Goal: Information Seeking & Learning: Learn about a topic

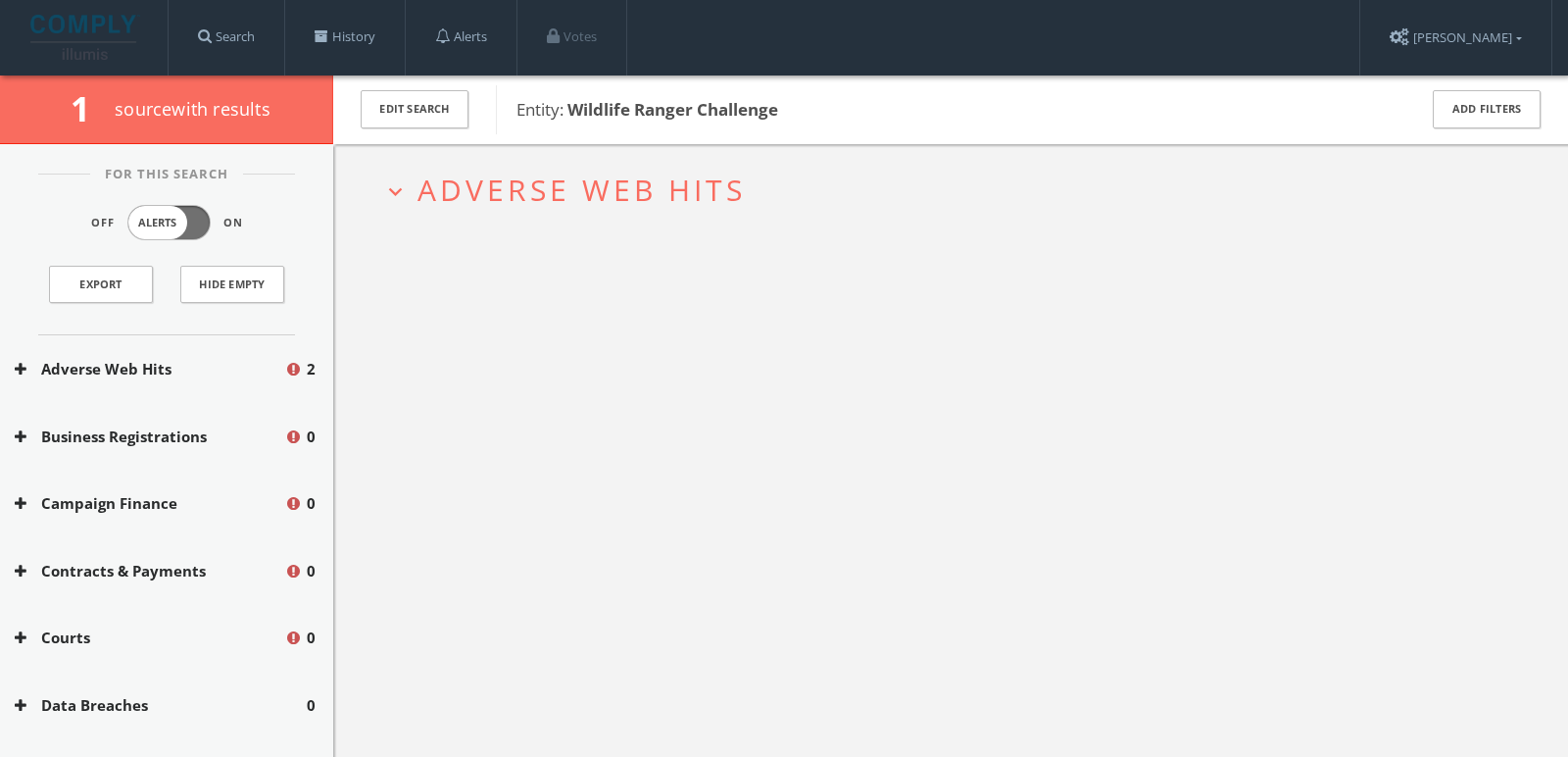
click at [478, 186] on span "Adverse Web Hits" at bounding box center [581, 190] width 329 height 40
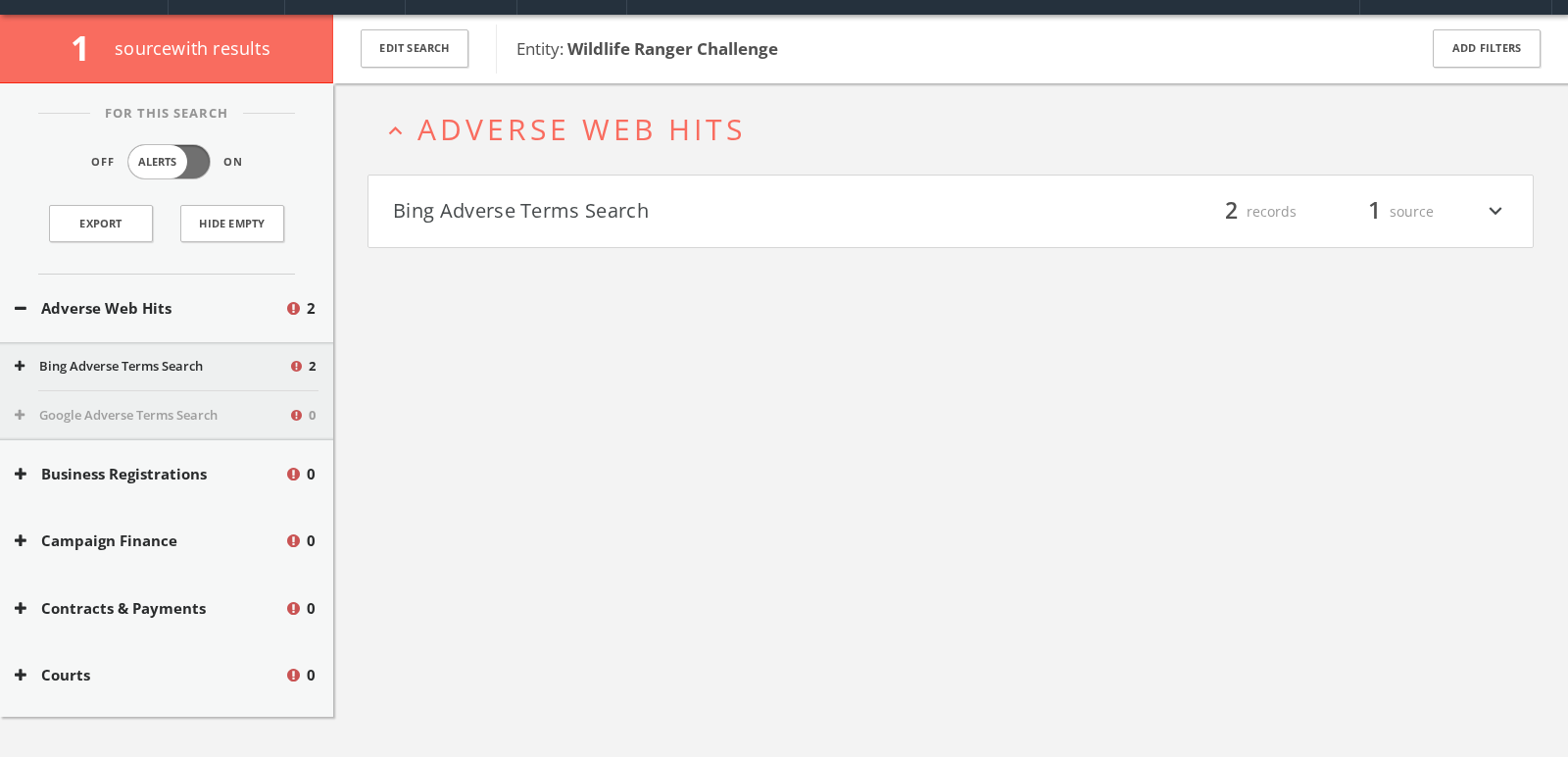
click at [482, 212] on button "Bing Adverse Terms Search" at bounding box center [672, 212] width 558 height 34
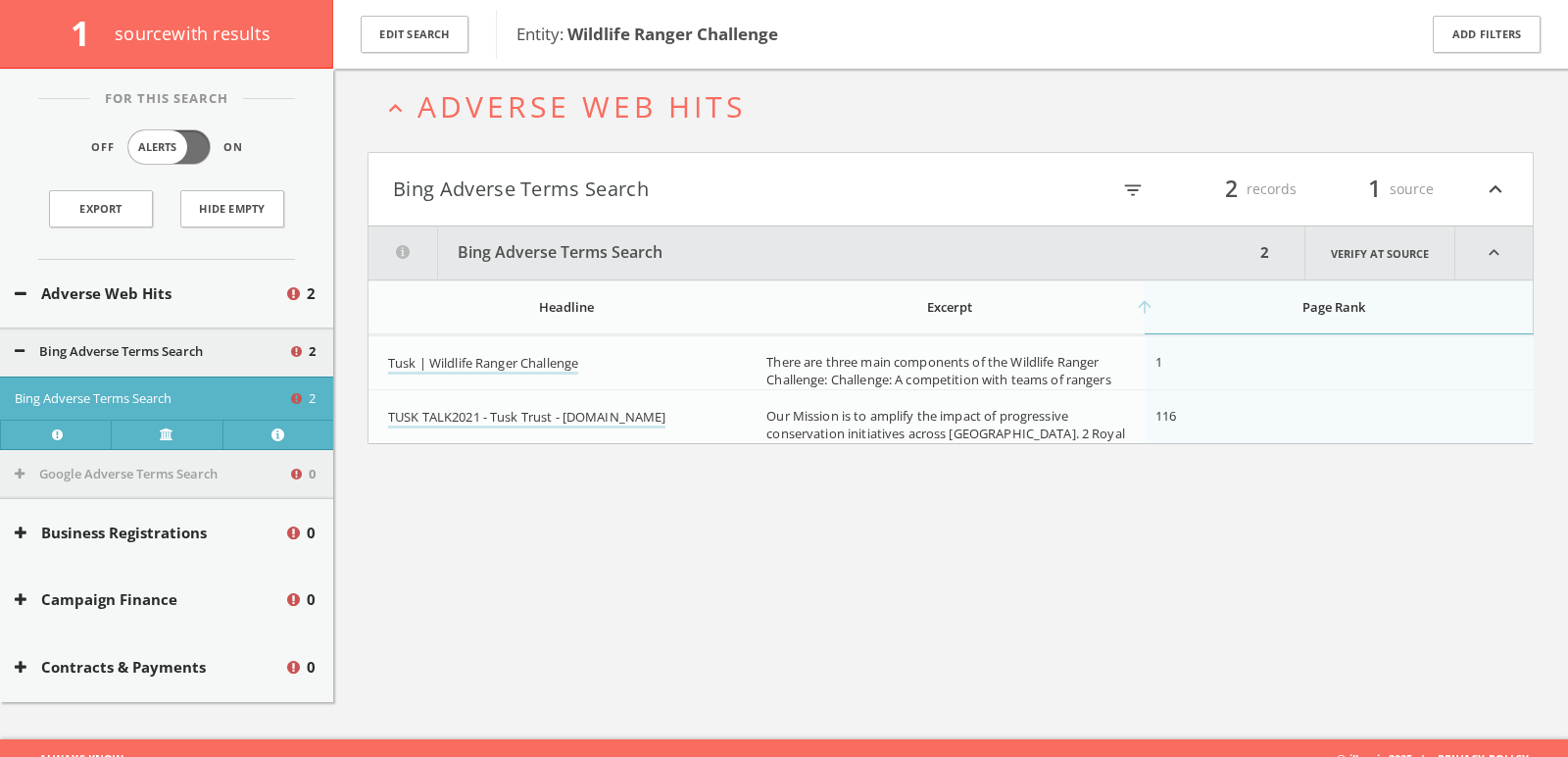
scroll to position [113, 0]
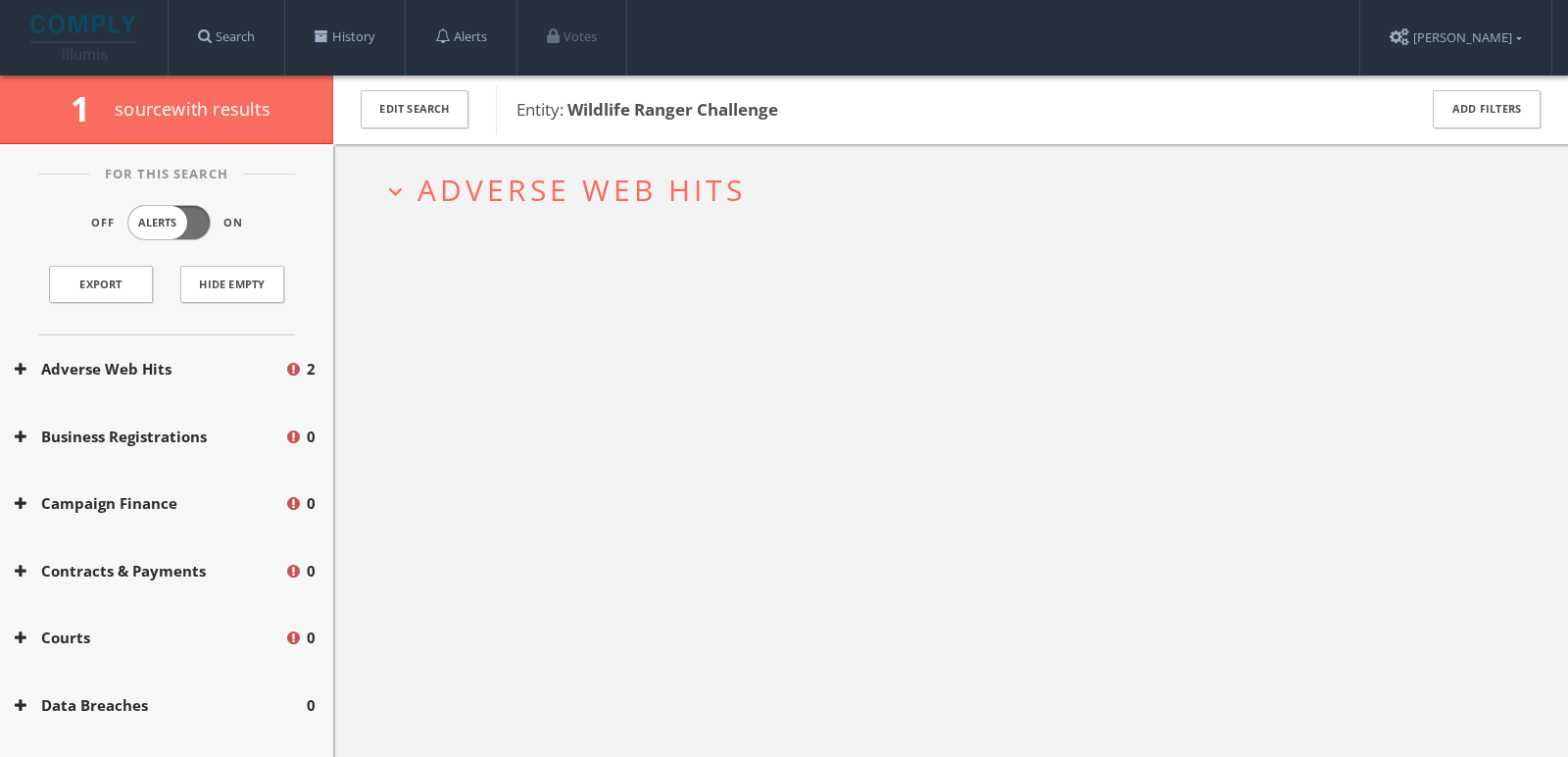
click at [518, 188] on span "Adverse Web Hits" at bounding box center [581, 190] width 329 height 40
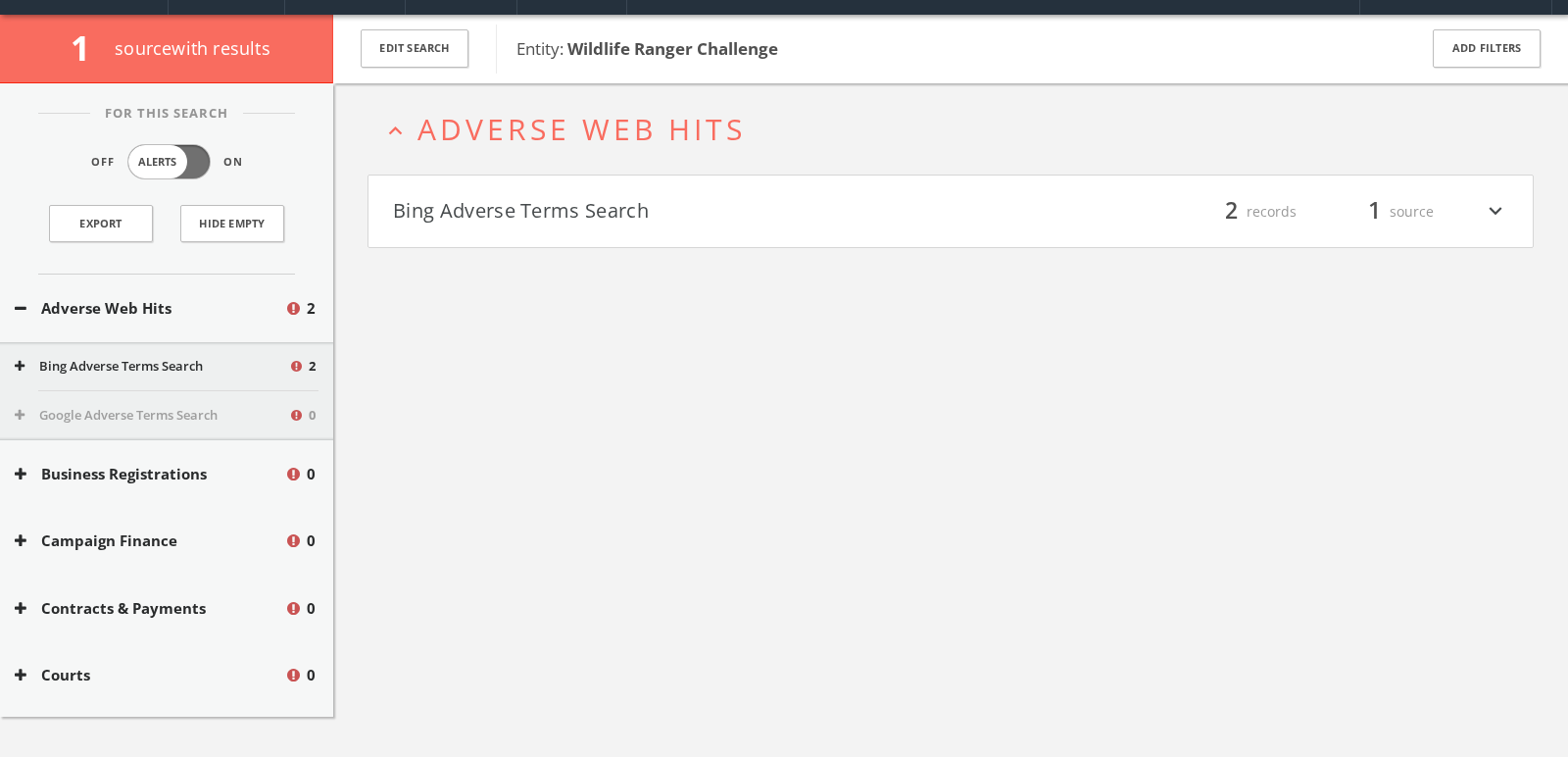
click at [479, 196] on button "Bing Adverse Terms Search" at bounding box center [672, 212] width 558 height 34
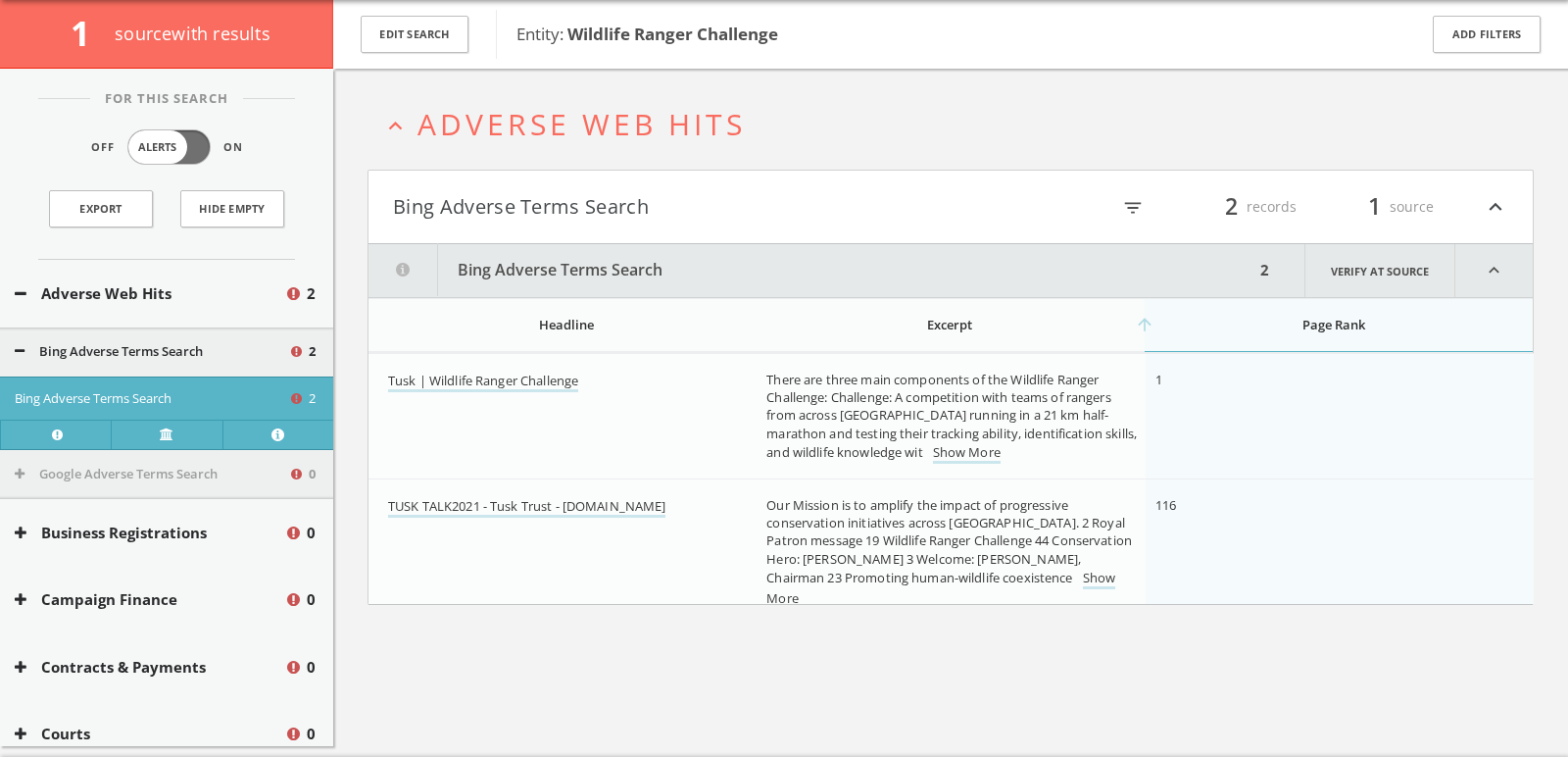
scroll to position [113, 0]
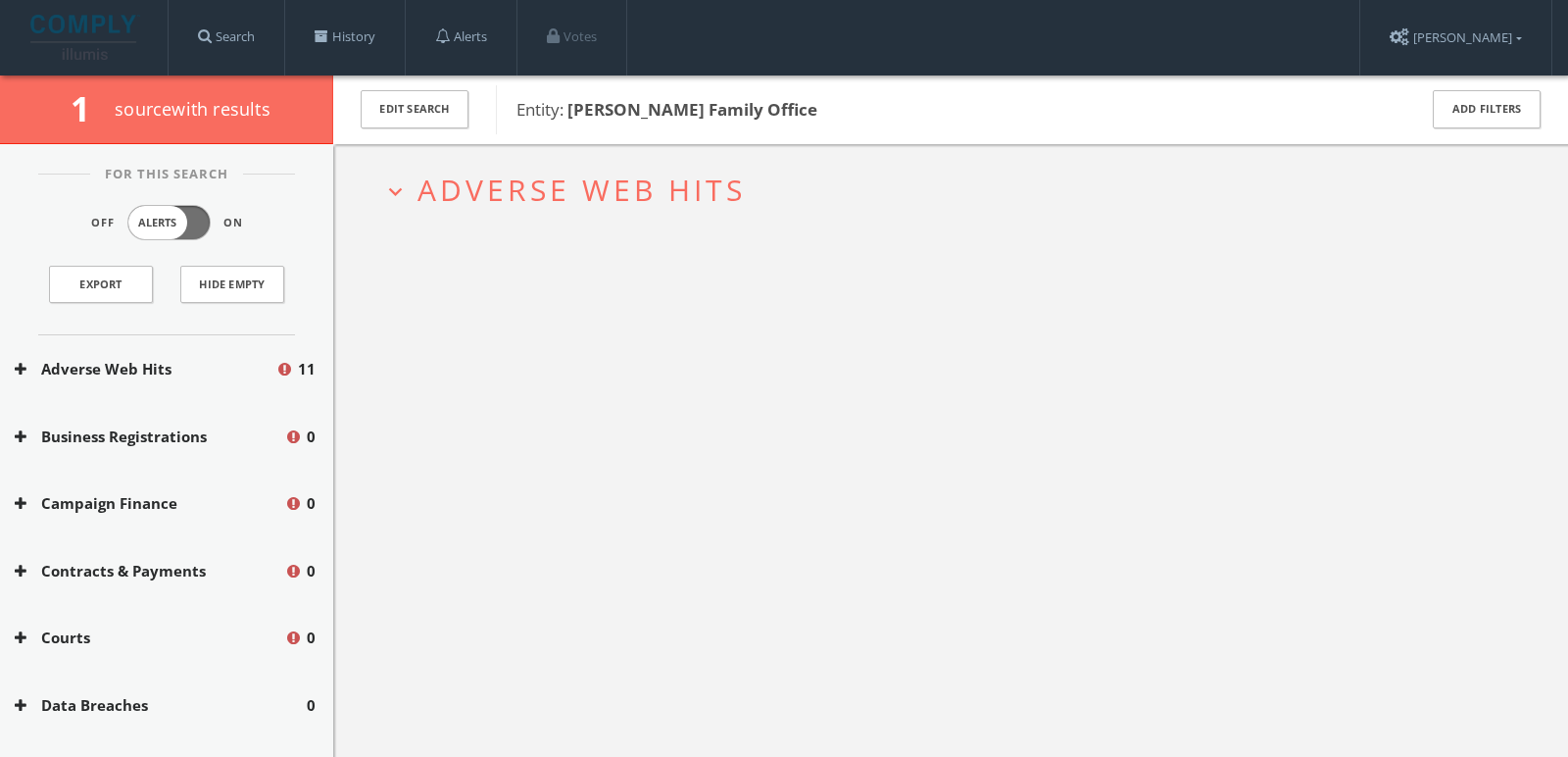
click at [515, 195] on span "Adverse Web Hits" at bounding box center [581, 190] width 329 height 40
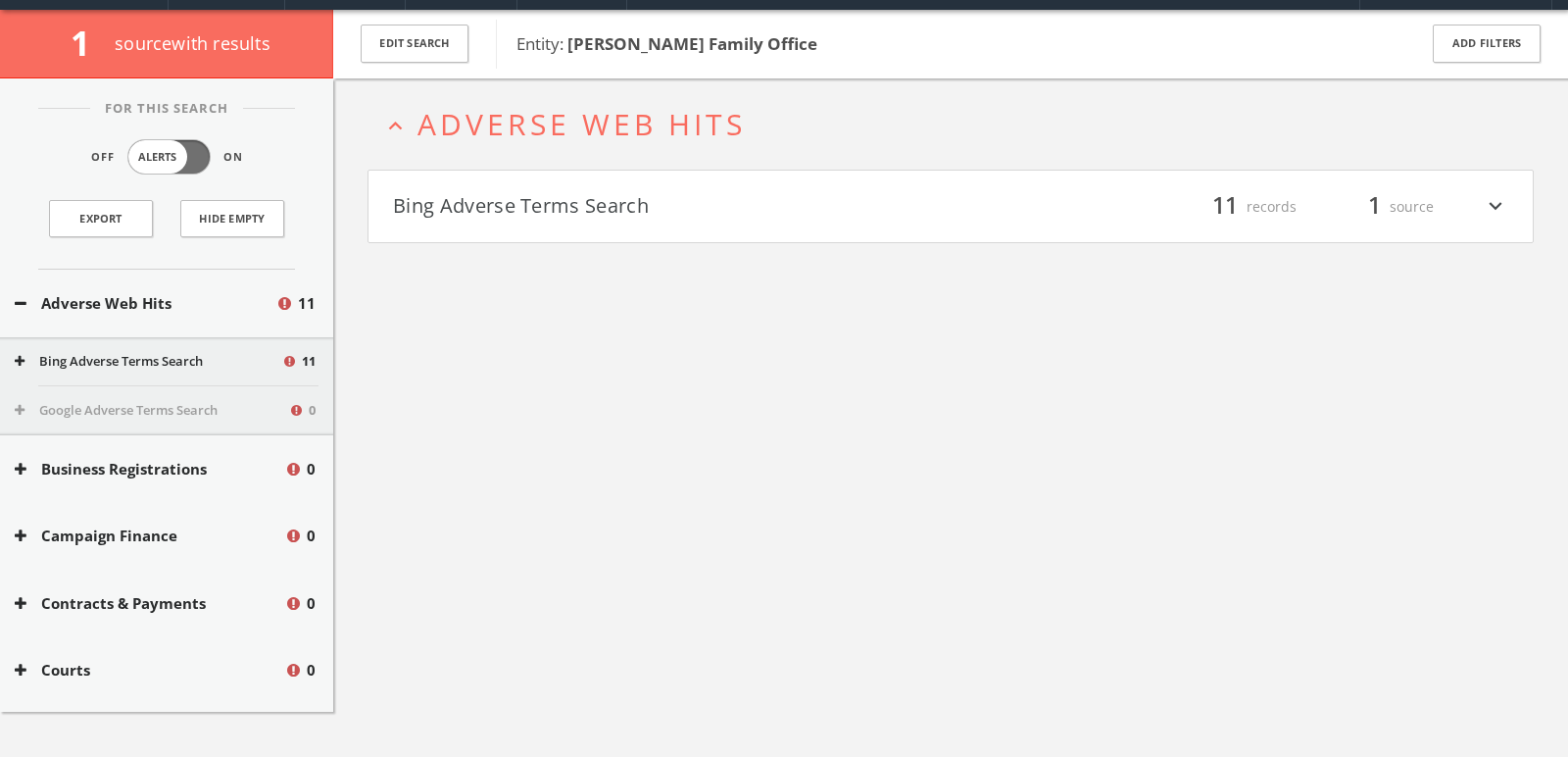
click at [515, 204] on button "Bing Adverse Terms Search" at bounding box center [672, 207] width 558 height 34
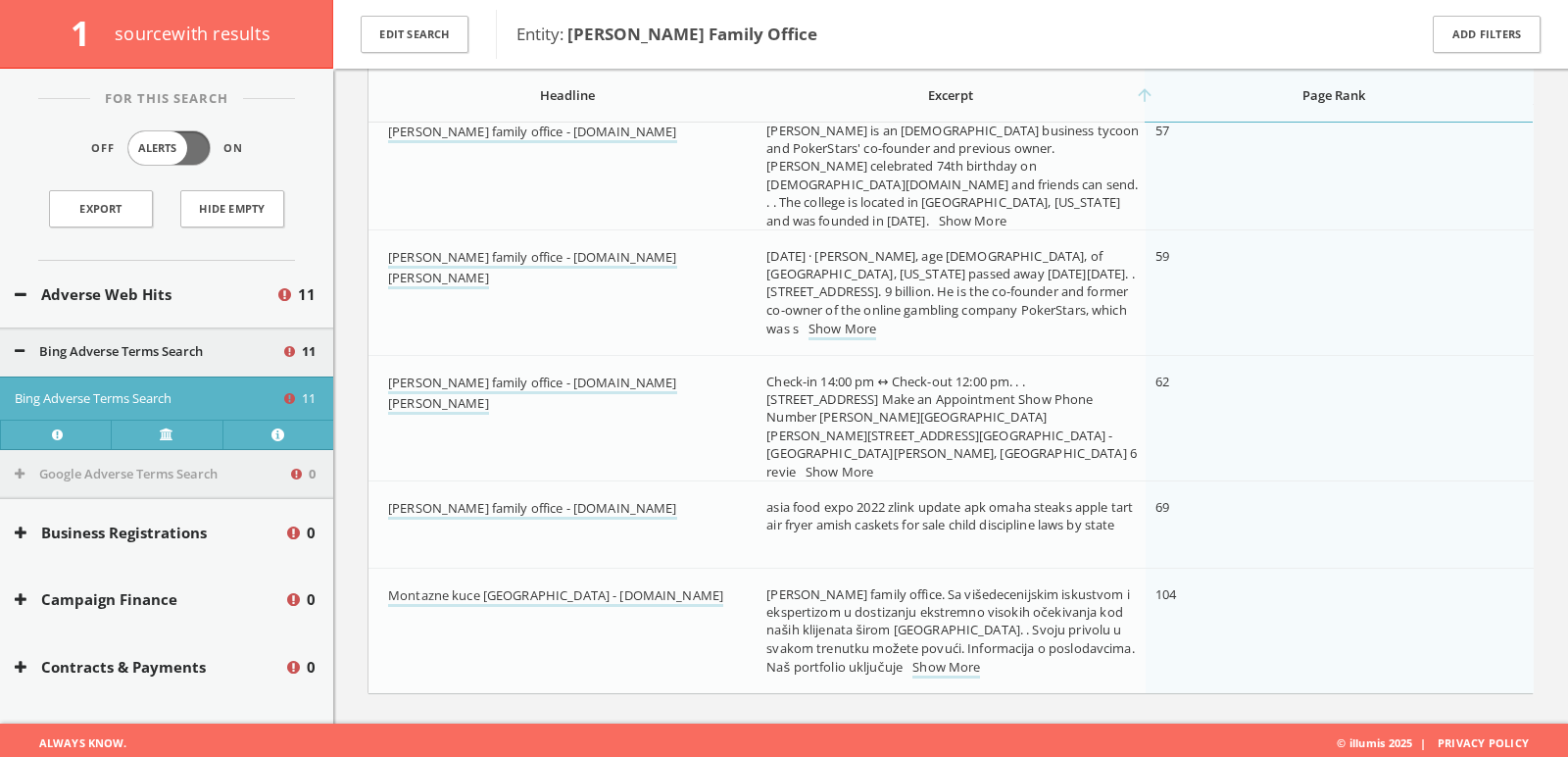
scroll to position [1081, 0]
